Goal: Find specific page/section: Find specific page/section

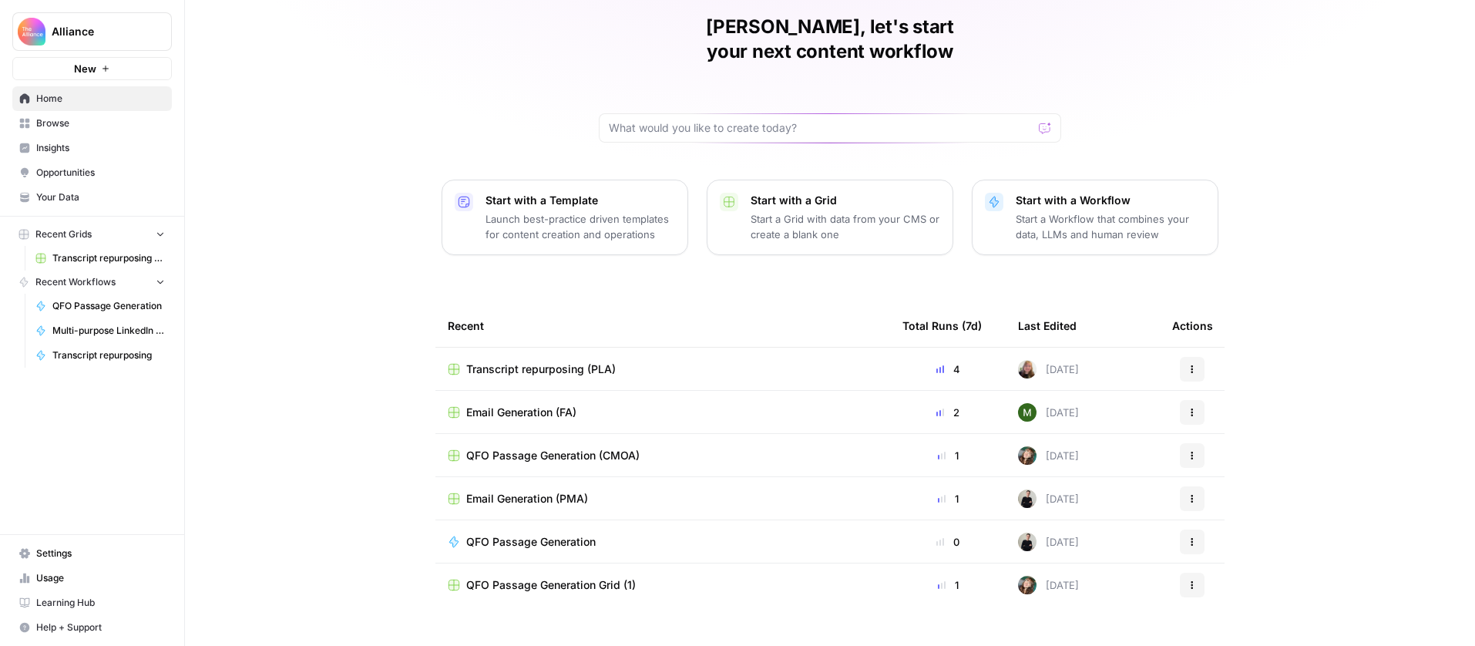
scroll to position [63, 0]
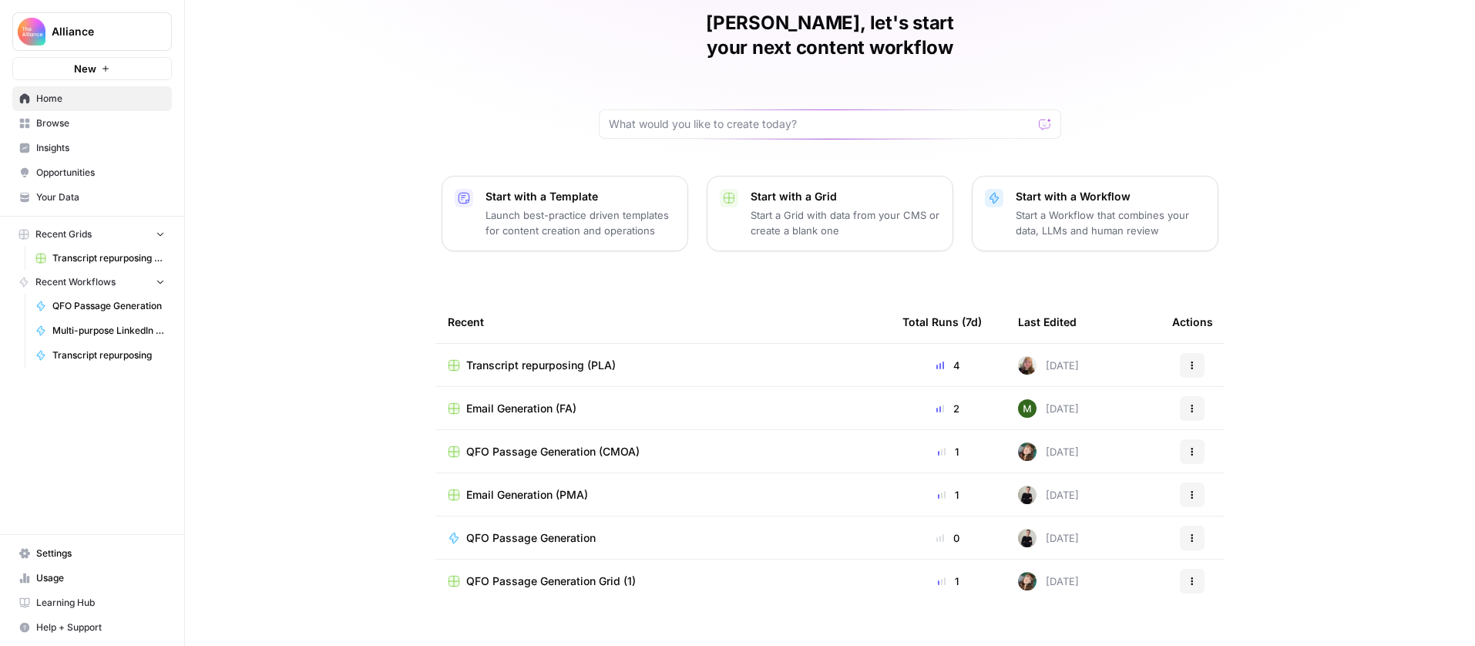
click at [93, 127] on span "Browse" at bounding box center [100, 123] width 129 height 14
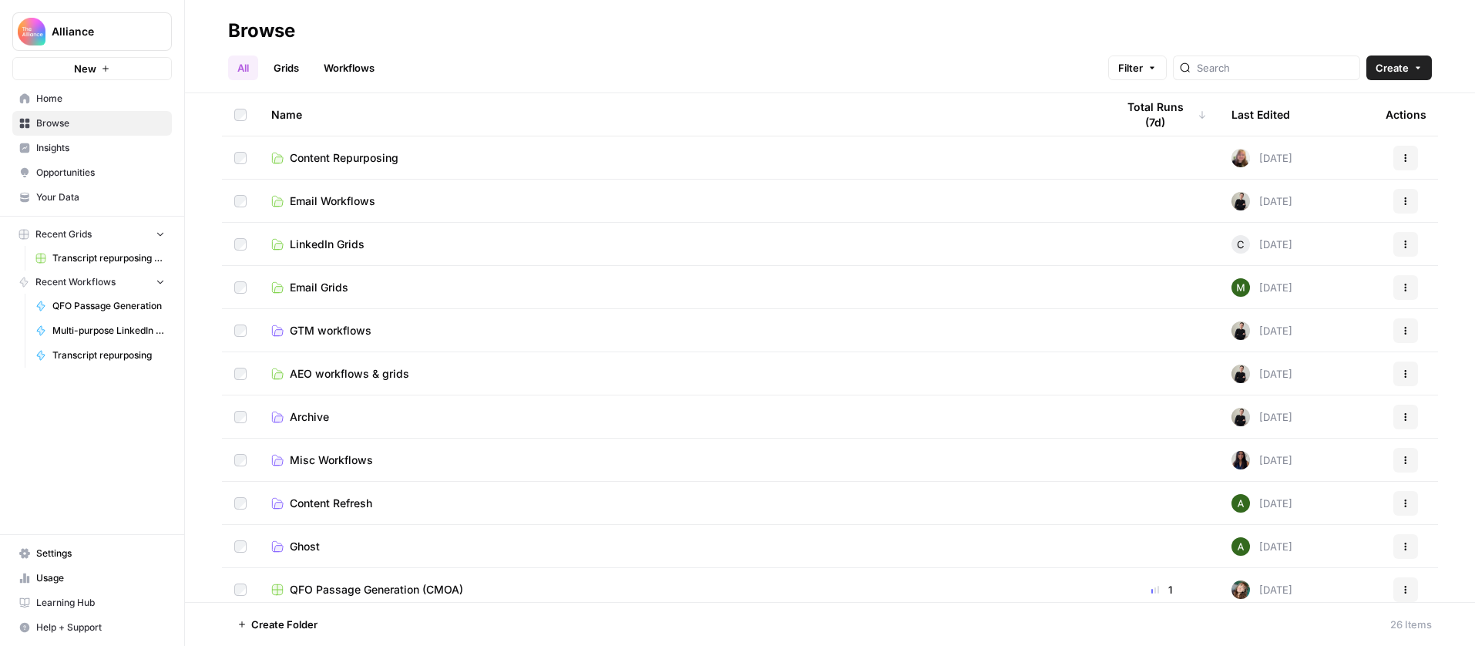
click at [359, 197] on span "Email Workflows" at bounding box center [333, 200] width 86 height 15
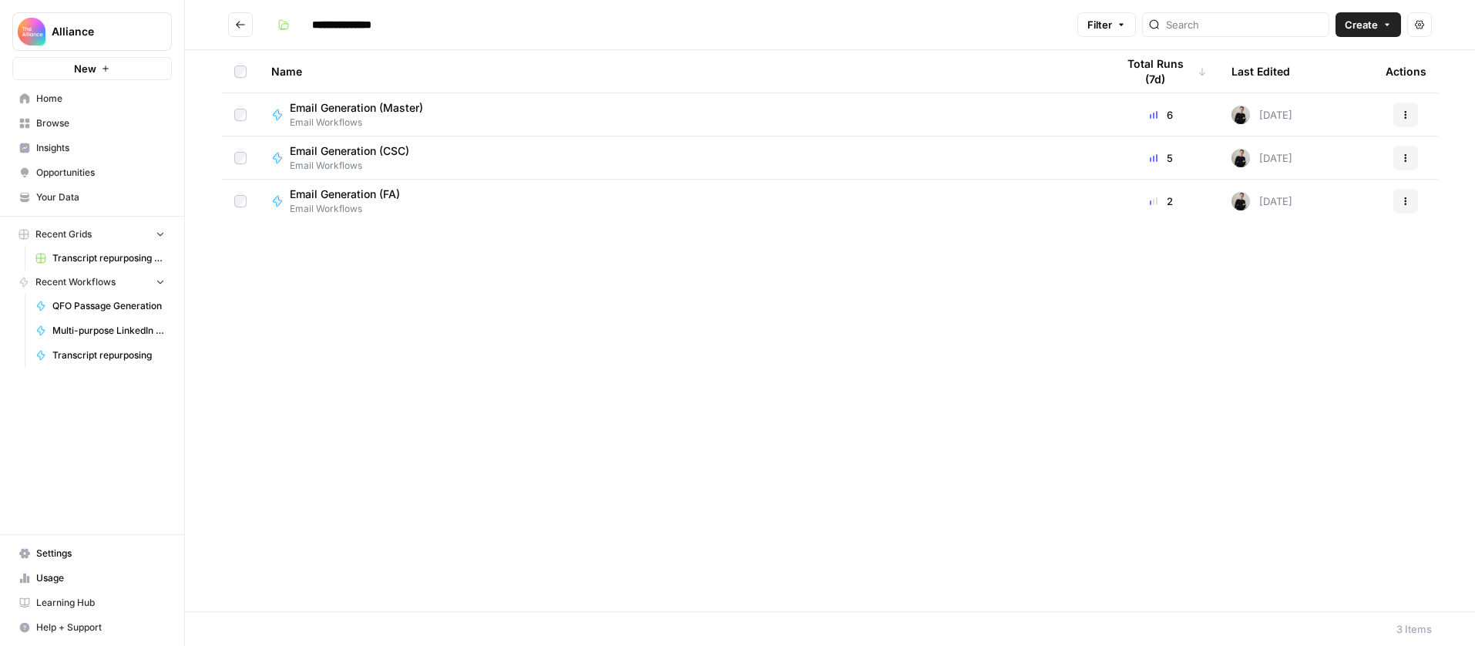
click at [488, 120] on div "Email Generation (Master) Email Workflows" at bounding box center [681, 114] width 820 height 29
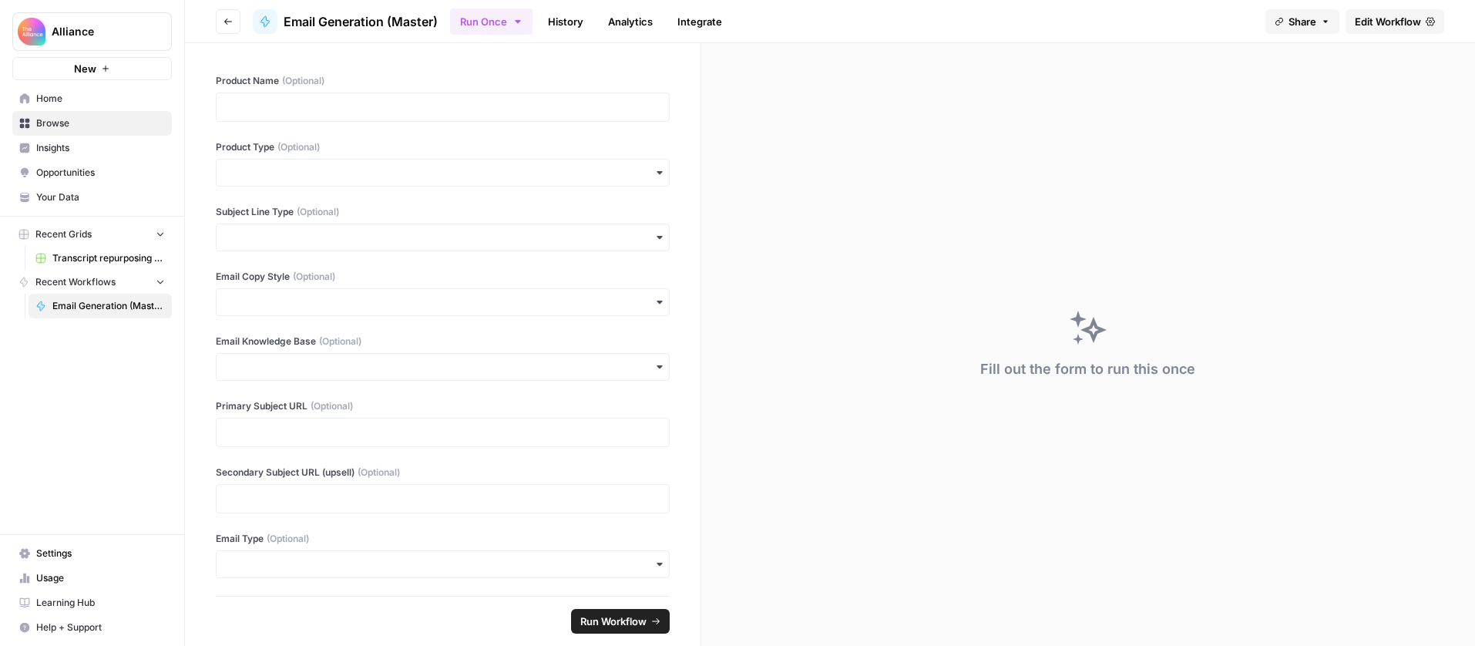
click at [227, 32] on button "Go back" at bounding box center [228, 21] width 25 height 25
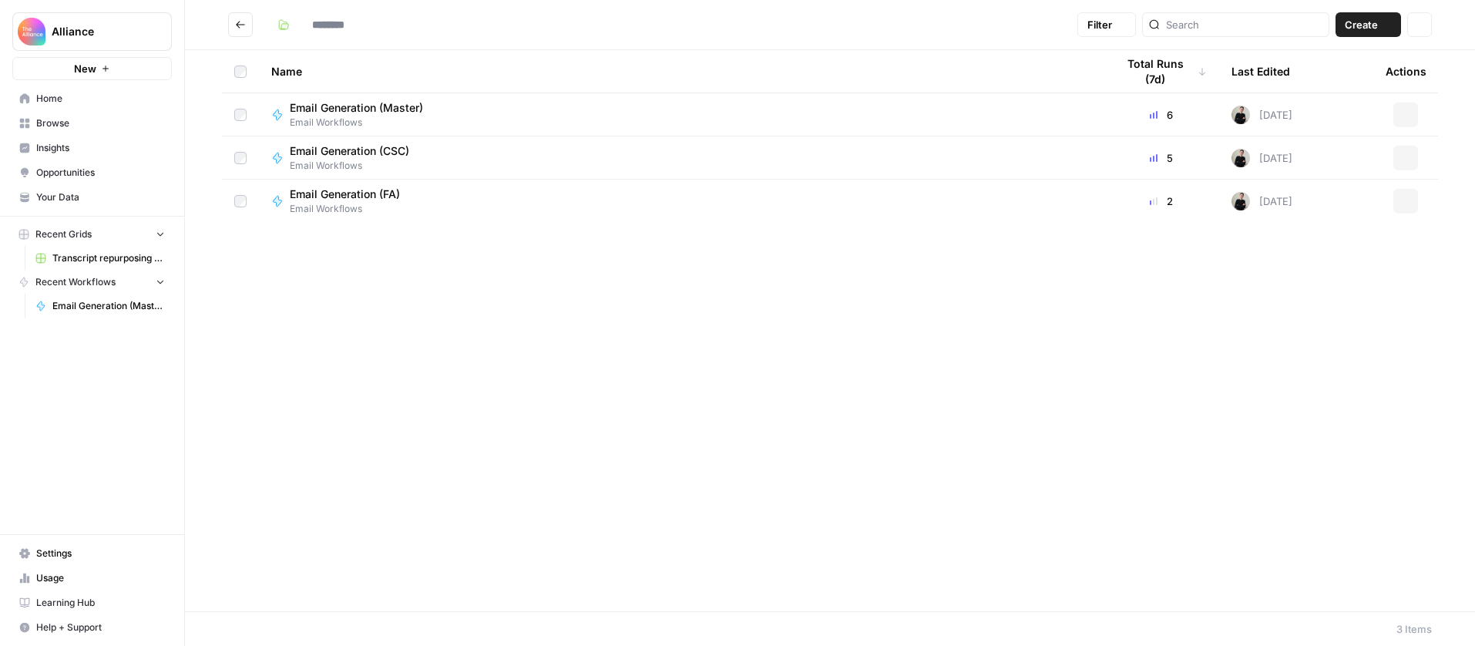
type input "**********"
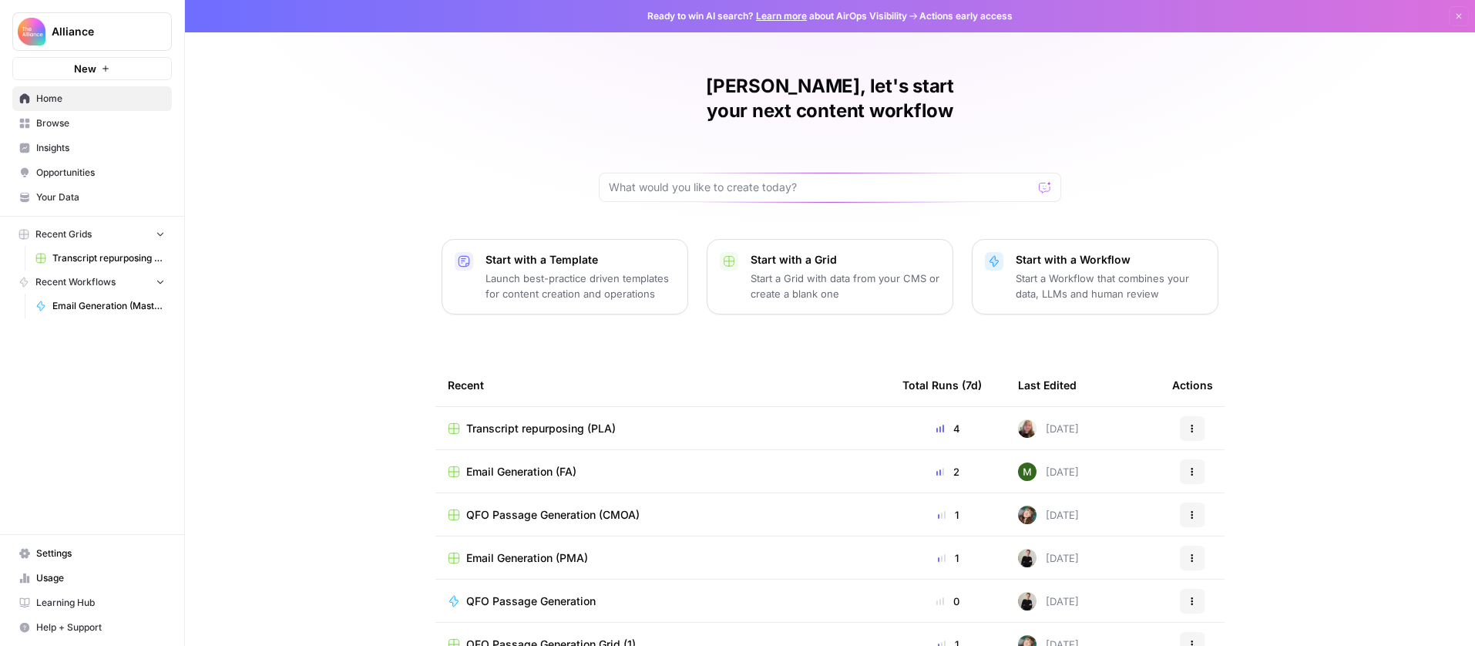
click at [108, 134] on link "Browse" at bounding box center [92, 123] width 160 height 25
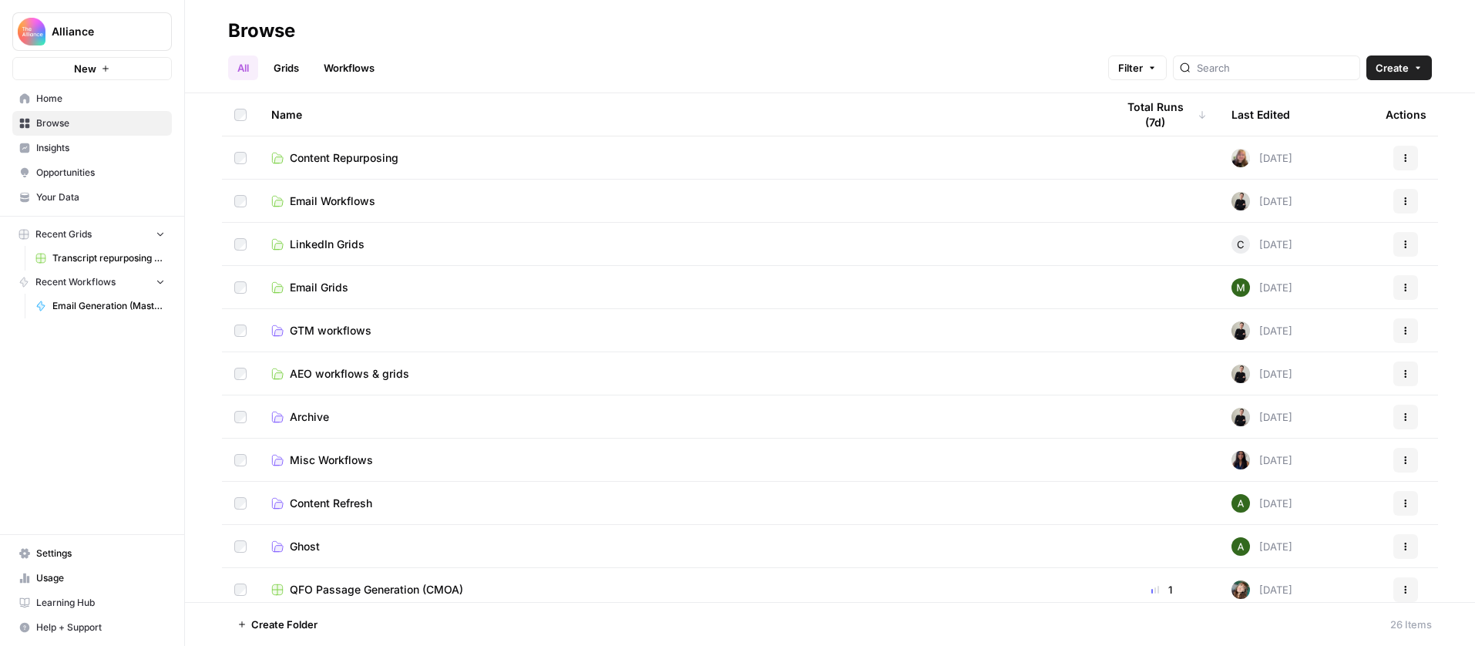
click at [456, 233] on td "LinkedIn Grids" at bounding box center [681, 244] width 845 height 42
click at [341, 245] on span "LinkedIn Grids" at bounding box center [327, 244] width 75 height 15
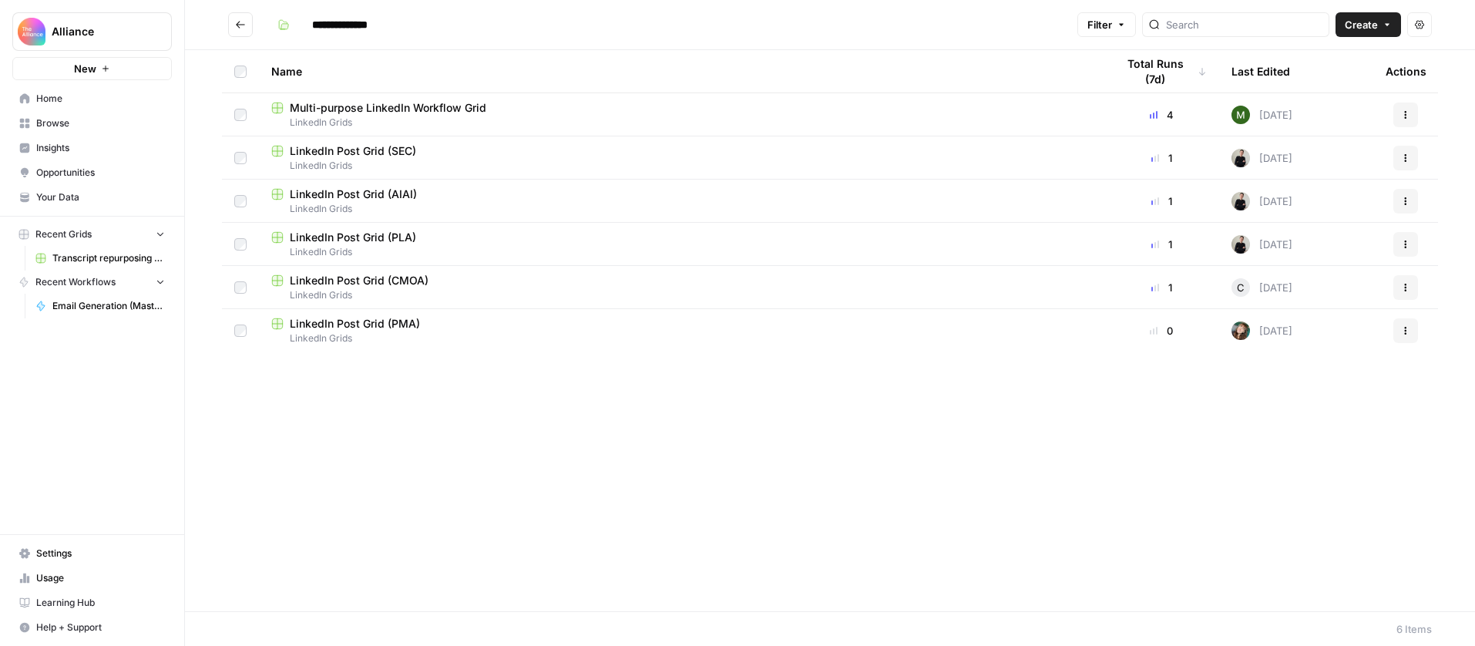
click at [469, 234] on div "LinkedIn Post Grid (PLA)" at bounding box center [681, 237] width 820 height 15
